Goal: Find specific page/section: Find specific page/section

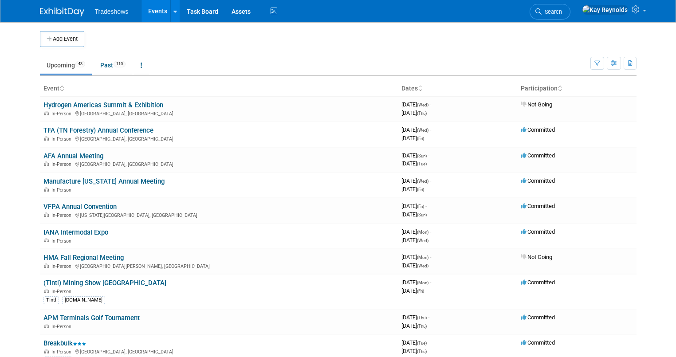
click at [570, 2] on li "Search" at bounding box center [549, 11] width 41 height 22
click at [562, 12] on span "Search" at bounding box center [551, 11] width 20 height 7
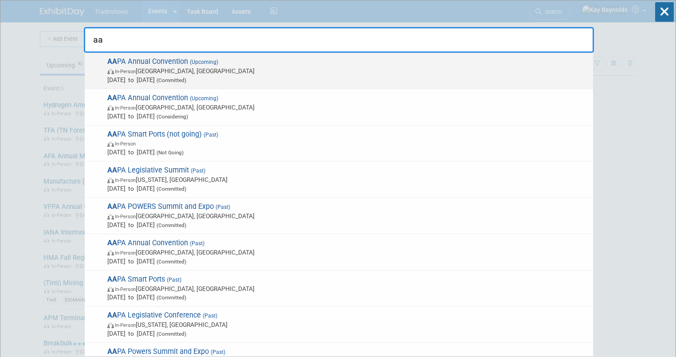
type input "aa"
click at [160, 68] on span "In-Person Québec City, Canada" at bounding box center [347, 70] width 481 height 9
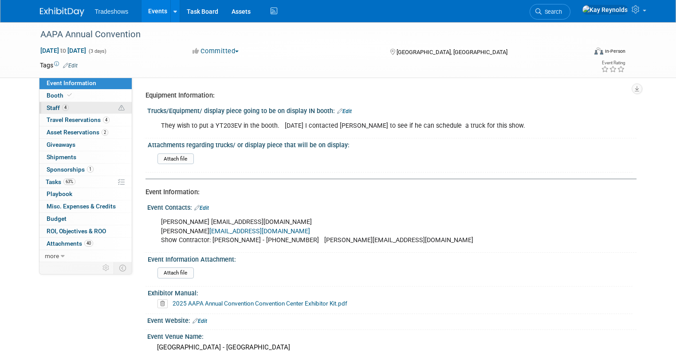
click at [83, 105] on link "4 Staff 4" at bounding box center [85, 108] width 92 height 12
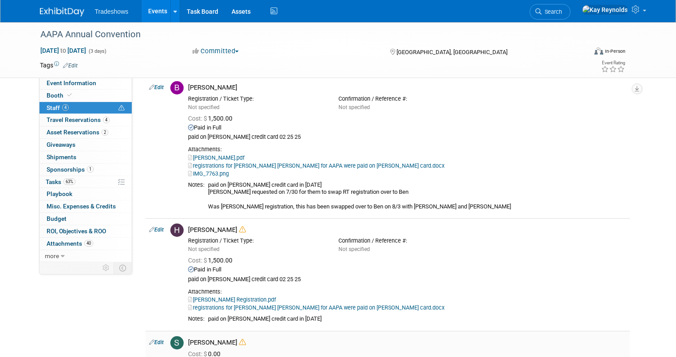
scroll to position [142, 0]
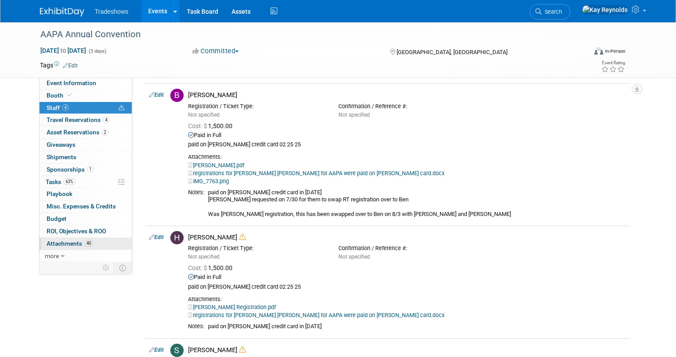
click at [57, 244] on span "Attachments 40" at bounding box center [70, 243] width 47 height 7
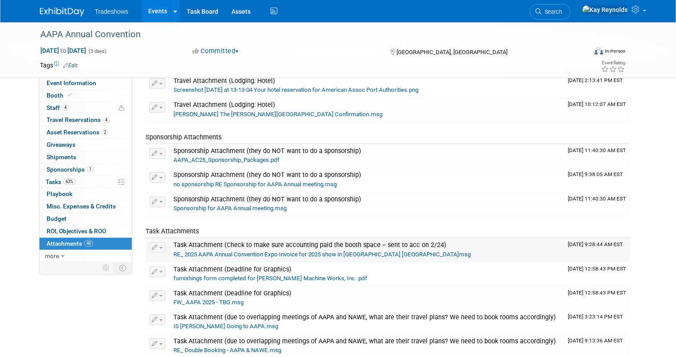
scroll to position [603, 0]
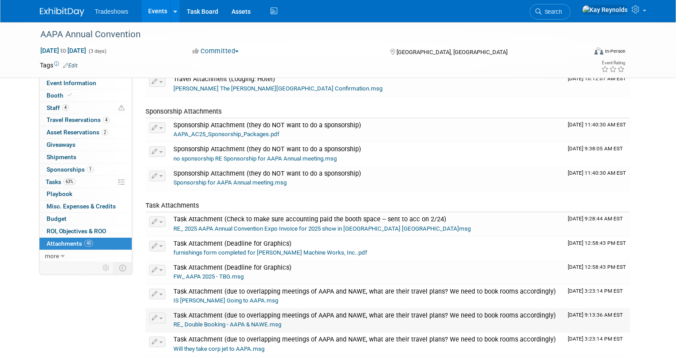
click at [200, 313] on span "Task Attachment (due to overlapping meetings of AAPA and NAWE, what are their t…" at bounding box center [364, 316] width 382 height 8
click at [192, 321] on link "RE_ Double Booking - AAPA & NAWE.msg" at bounding box center [227, 324] width 108 height 7
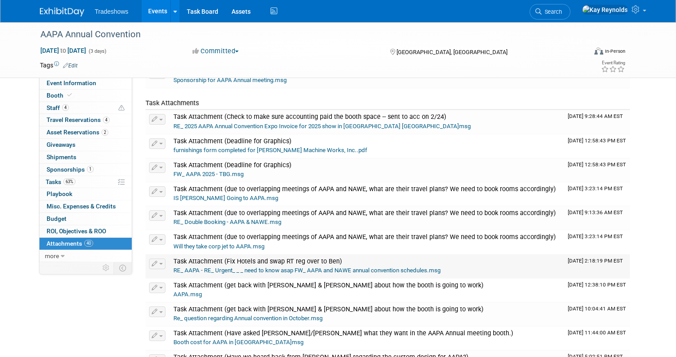
scroll to position [709, 0]
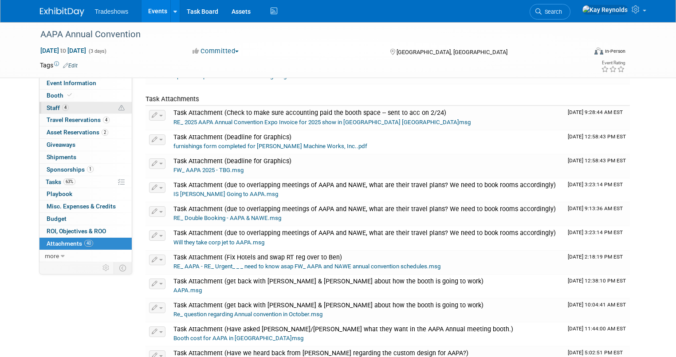
click at [68, 106] on link "4 Staff 4" at bounding box center [85, 108] width 92 height 12
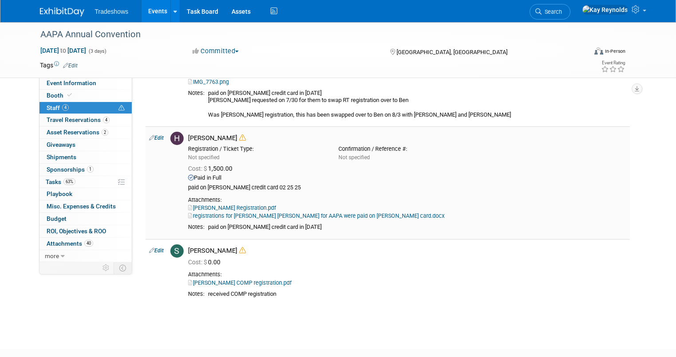
scroll to position [294, 0]
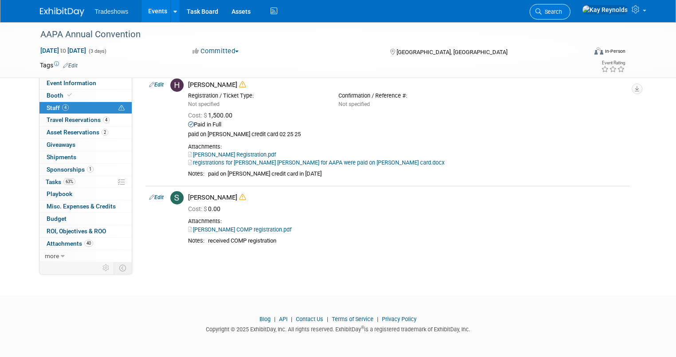
click at [562, 9] on span "Search" at bounding box center [551, 11] width 20 height 7
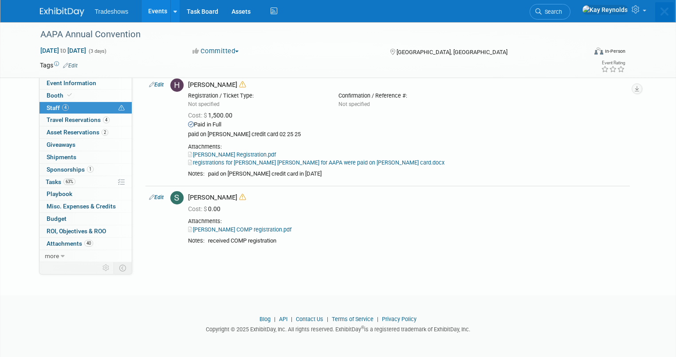
scroll to position [0, 0]
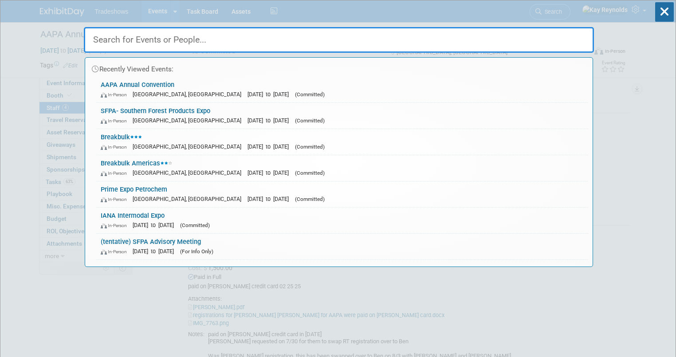
click at [121, 40] on input "text" at bounding box center [339, 40] width 510 height 26
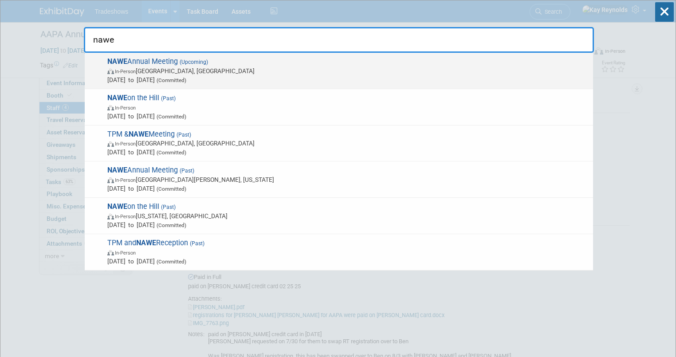
type input "nawe"
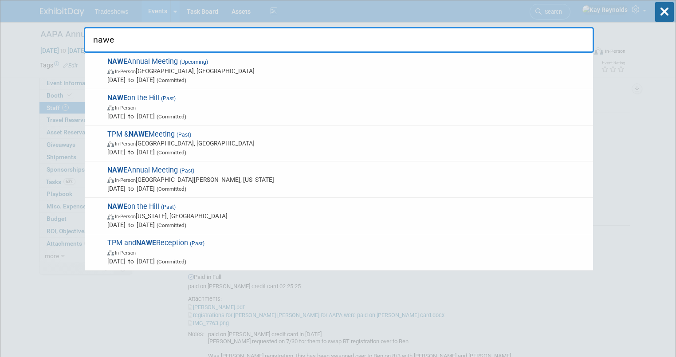
click at [121, 65] on strong "NAWE" at bounding box center [117, 61] width 20 height 8
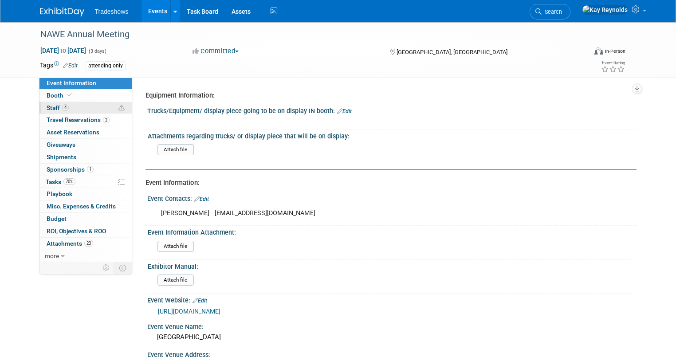
click at [78, 107] on link "4 Staff 4" at bounding box center [85, 108] width 92 height 12
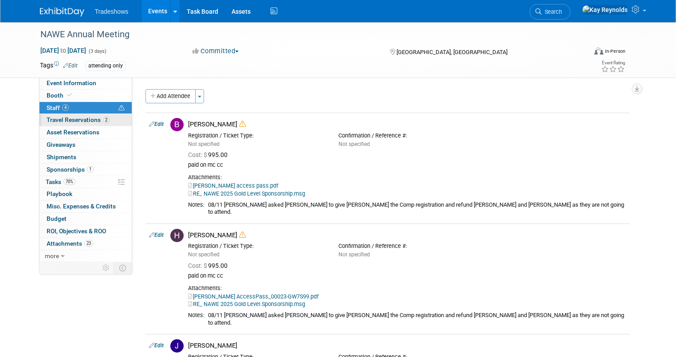
click at [110, 121] on link "2 Travel Reservations 2" at bounding box center [85, 120] width 92 height 12
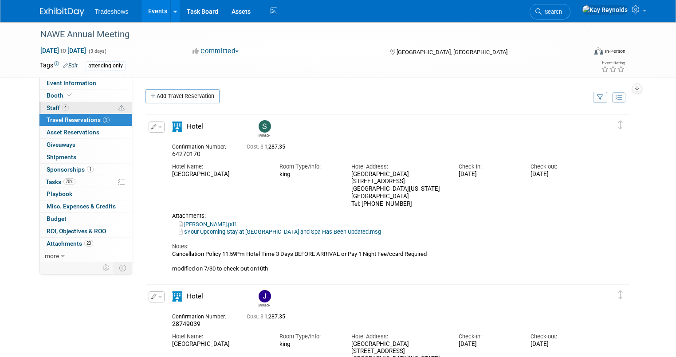
click at [90, 107] on link "4 Staff 4" at bounding box center [85, 108] width 92 height 12
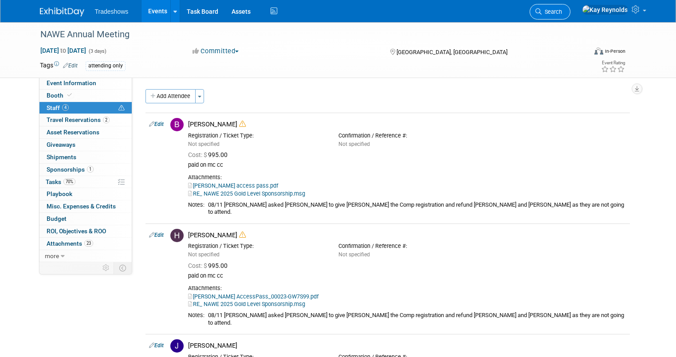
click at [562, 10] on span "Search" at bounding box center [551, 11] width 20 height 7
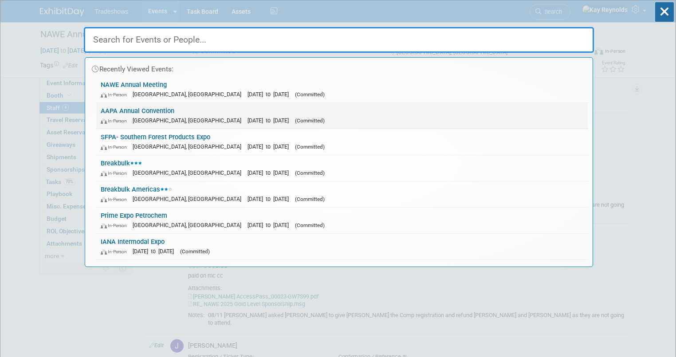
click at [117, 112] on link "AAPA Annual Convention In-Person Québec City, Canada Oct 6, 2025 to Oct 8, 2025…" at bounding box center [342, 116] width 492 height 26
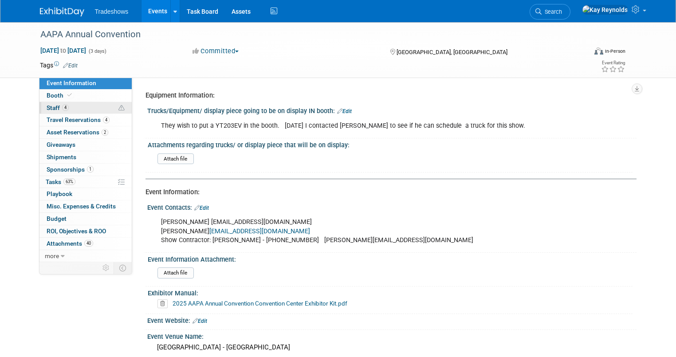
click at [85, 106] on link "4 Staff 4" at bounding box center [85, 108] width 92 height 12
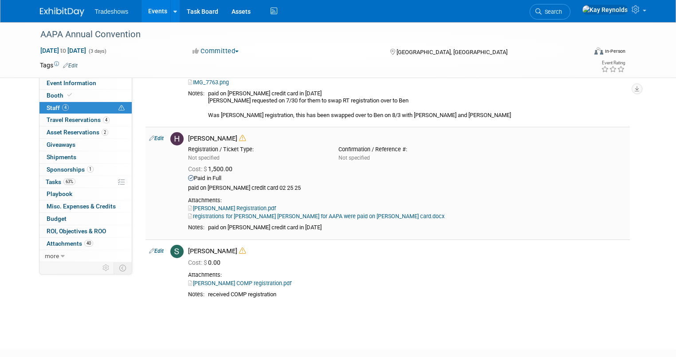
scroll to position [248, 0]
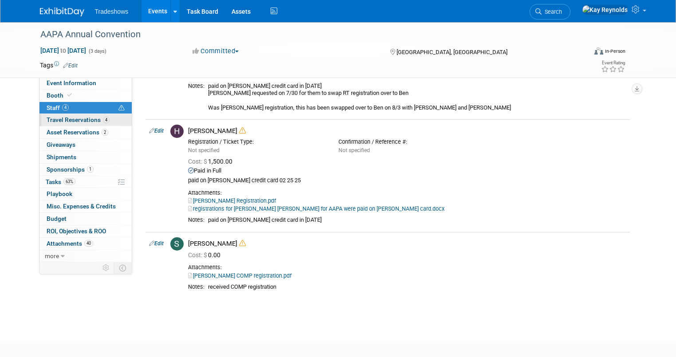
click at [73, 119] on span "Travel Reservations 4" at bounding box center [78, 119] width 63 height 7
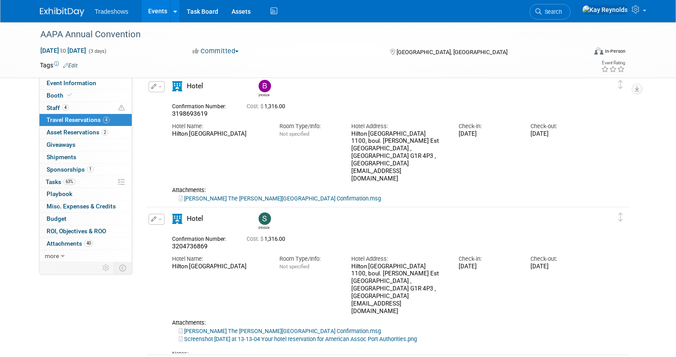
scroll to position [185, 0]
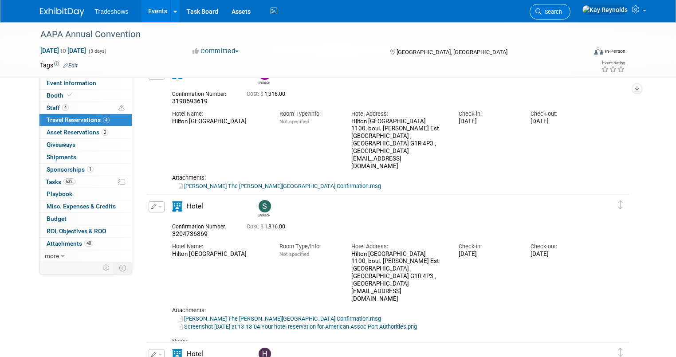
click at [570, 8] on link "Search" at bounding box center [549, 12] width 41 height 16
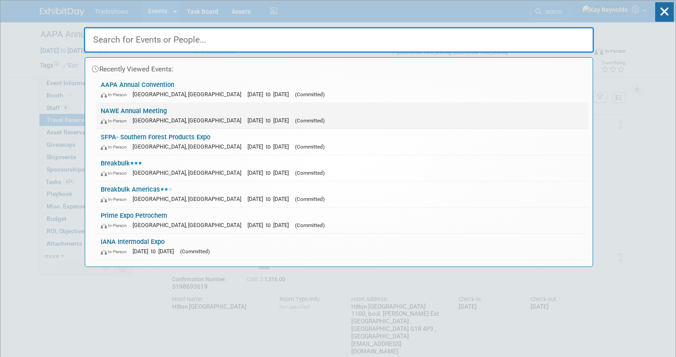
click at [124, 106] on link "NAWE Annual Meeting In-Person Huntington Beach, CA Oct 8, 2025 to Oct 10, 2025 …" at bounding box center [342, 116] width 492 height 26
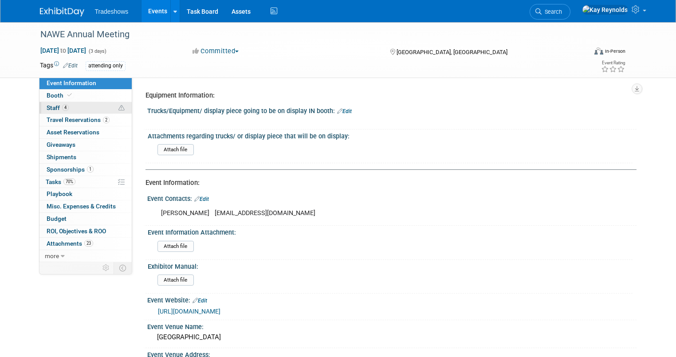
click at [85, 107] on link "4 Staff 4" at bounding box center [85, 108] width 92 height 12
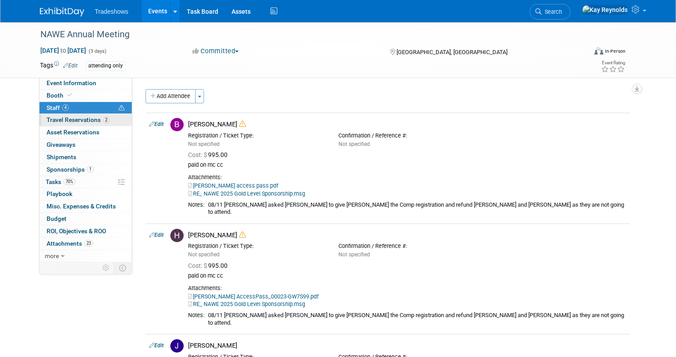
click at [87, 121] on span "Travel Reservations 2" at bounding box center [78, 119] width 63 height 7
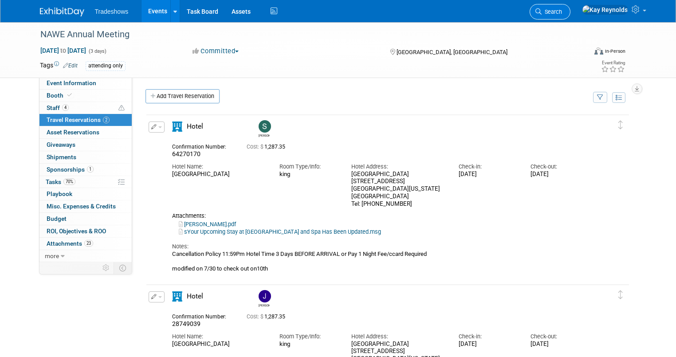
click at [562, 11] on span "Search" at bounding box center [551, 11] width 20 height 7
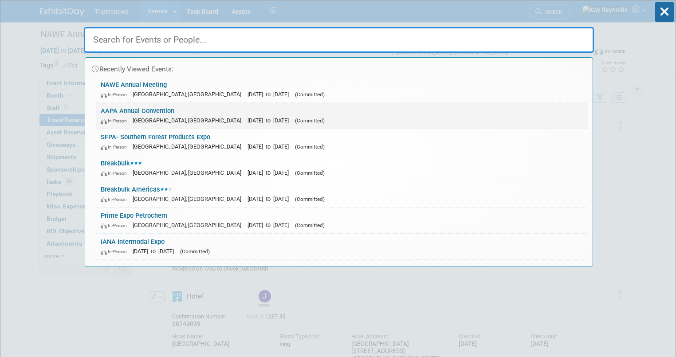
click at [120, 113] on link "AAPA Annual Convention In-Person Québec City, Canada Oct 6, 2025 to Oct 8, 2025…" at bounding box center [342, 116] width 492 height 26
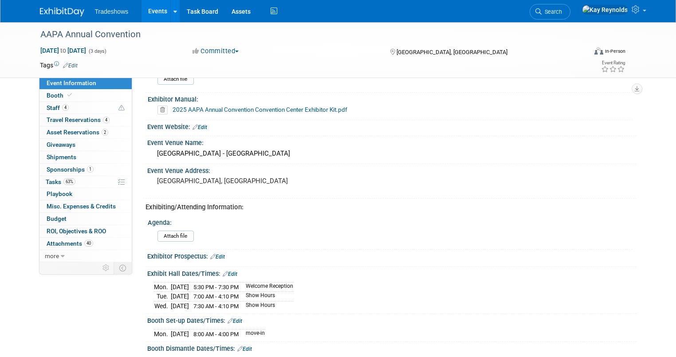
scroll to position [213, 0]
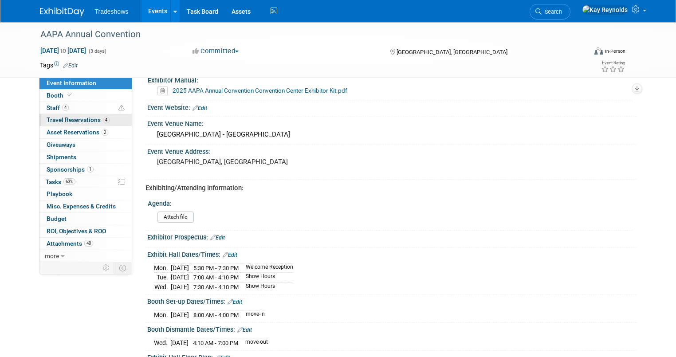
click at [75, 119] on span "Travel Reservations 4" at bounding box center [78, 119] width 63 height 7
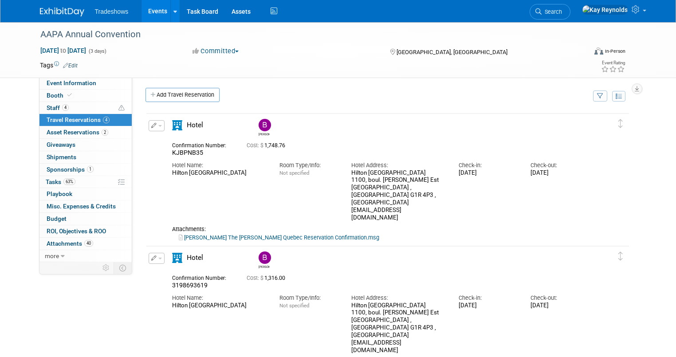
scroll to position [0, 0]
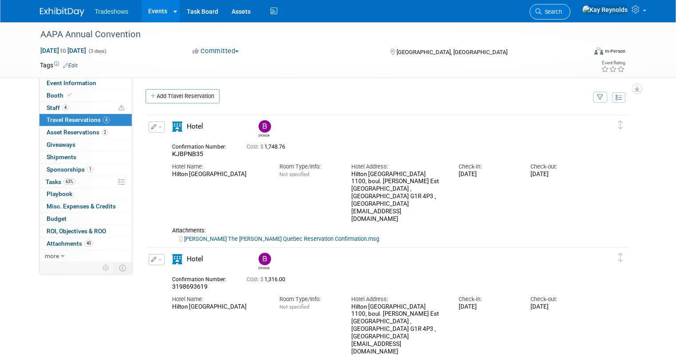
click at [570, 14] on link "Search" at bounding box center [549, 12] width 41 height 16
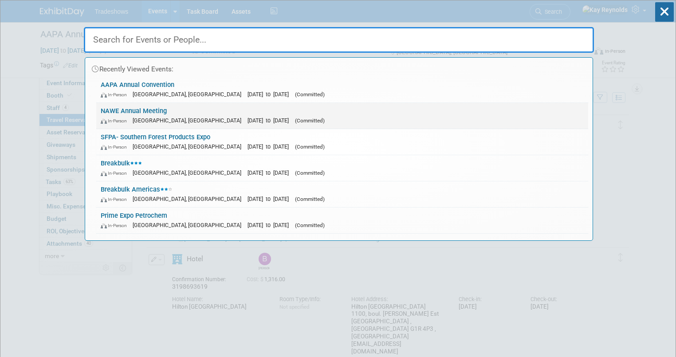
click at [158, 117] on span "[GEOGRAPHIC_DATA], [GEOGRAPHIC_DATA]" at bounding box center [189, 120] width 113 height 7
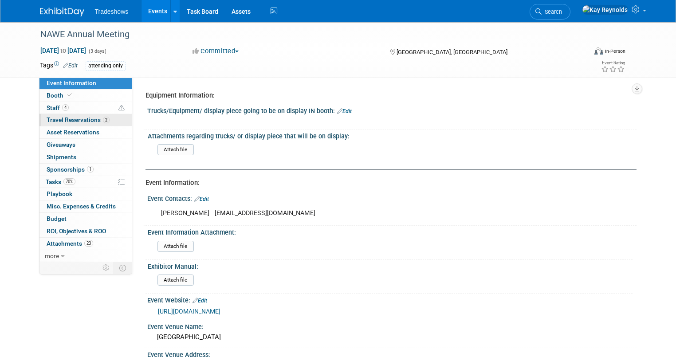
click at [78, 118] on span "Travel Reservations 2" at bounding box center [78, 119] width 63 height 7
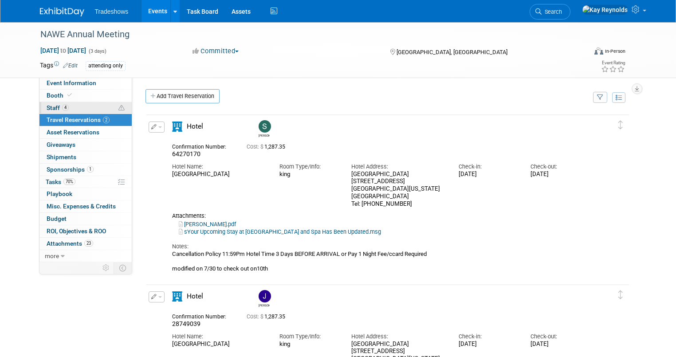
click at [72, 108] on link "4 Staff 4" at bounding box center [85, 108] width 92 height 12
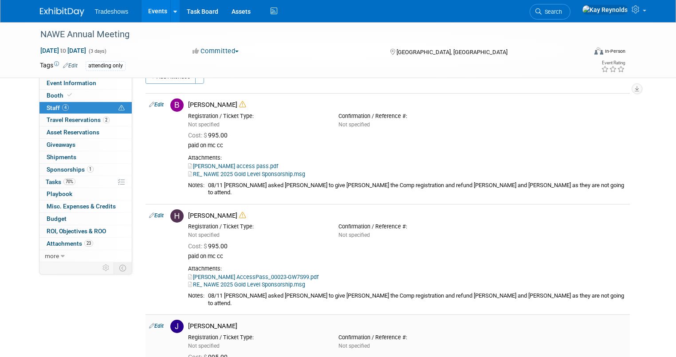
scroll to position [35, 0]
